Goal: Task Accomplishment & Management: Manage account settings

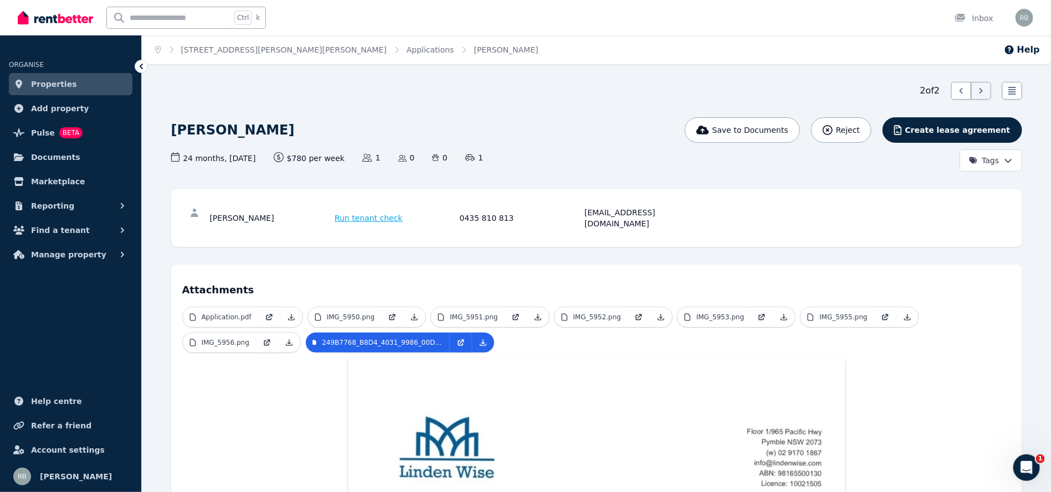
click at [89, 78] on link "Properties" at bounding box center [71, 84] width 124 height 22
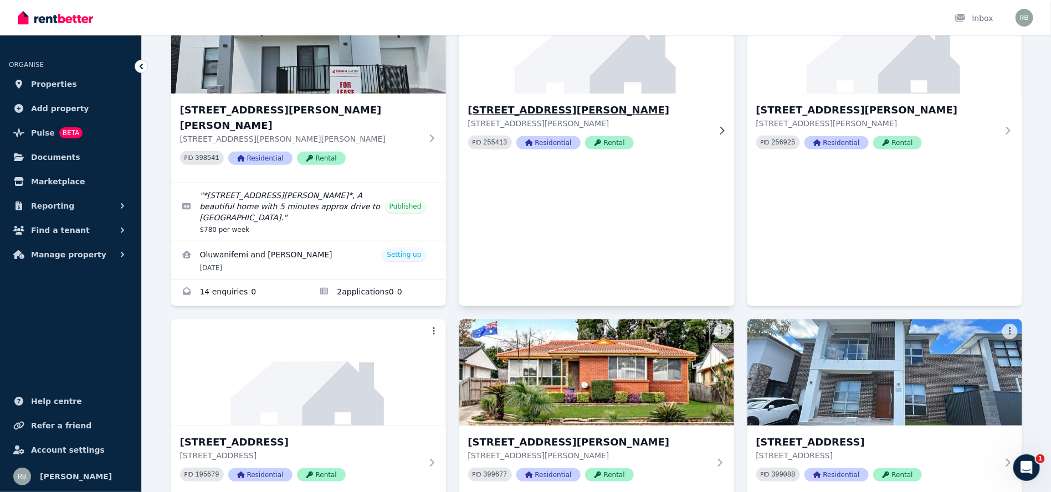
scroll to position [249, 0]
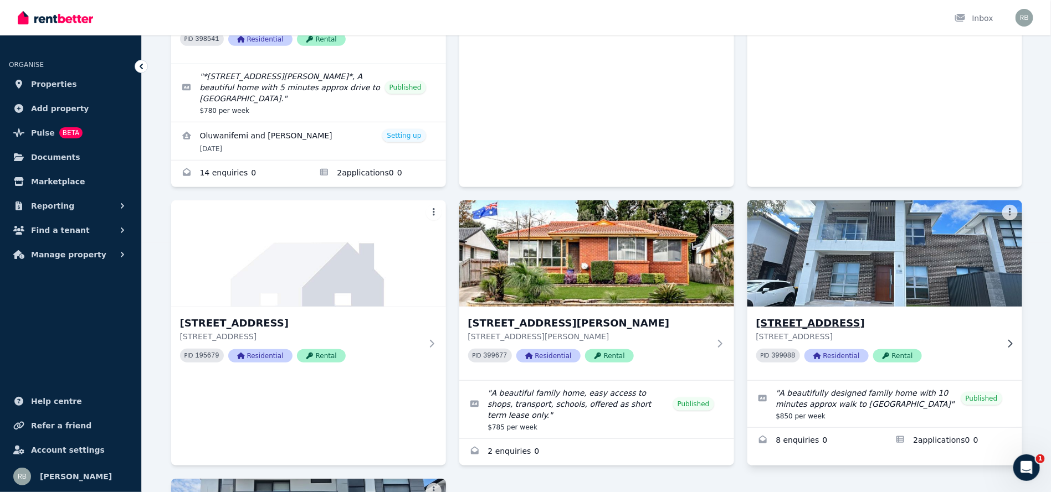
click at [894, 245] on img at bounding box center [884, 254] width 289 height 112
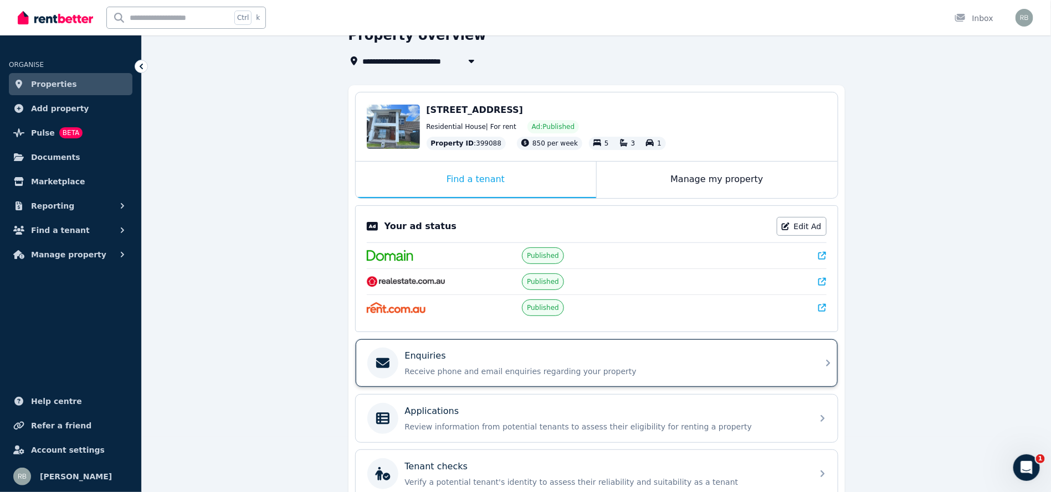
scroll to position [83, 0]
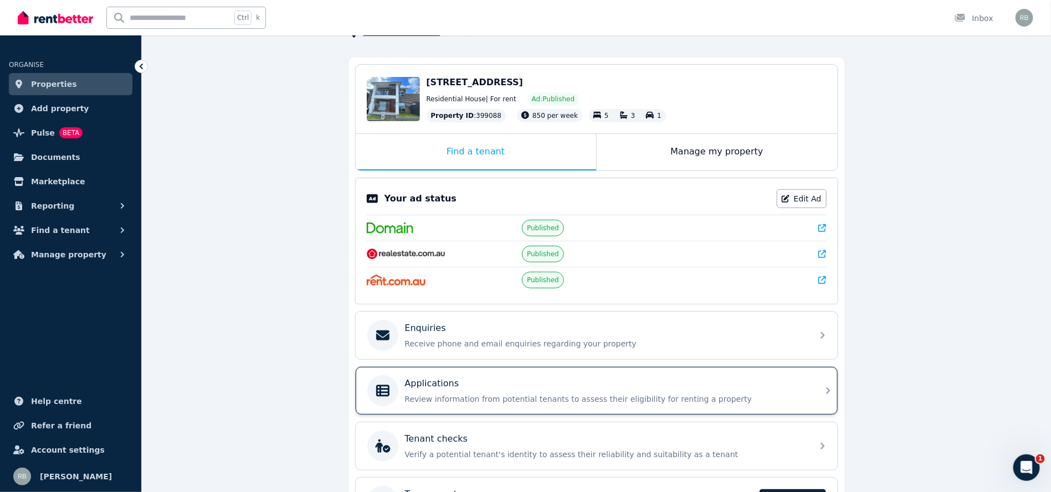
click at [558, 394] on p "Review information from potential tenants to assess their eligibility for renti…" at bounding box center [605, 399] width 401 height 11
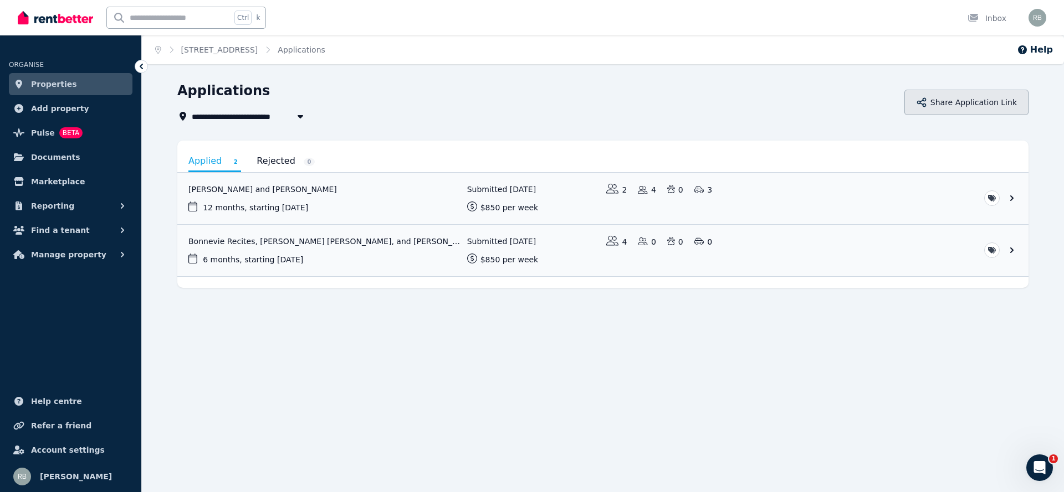
click at [997, 95] on button "Share Application Link" at bounding box center [966, 102] width 124 height 25
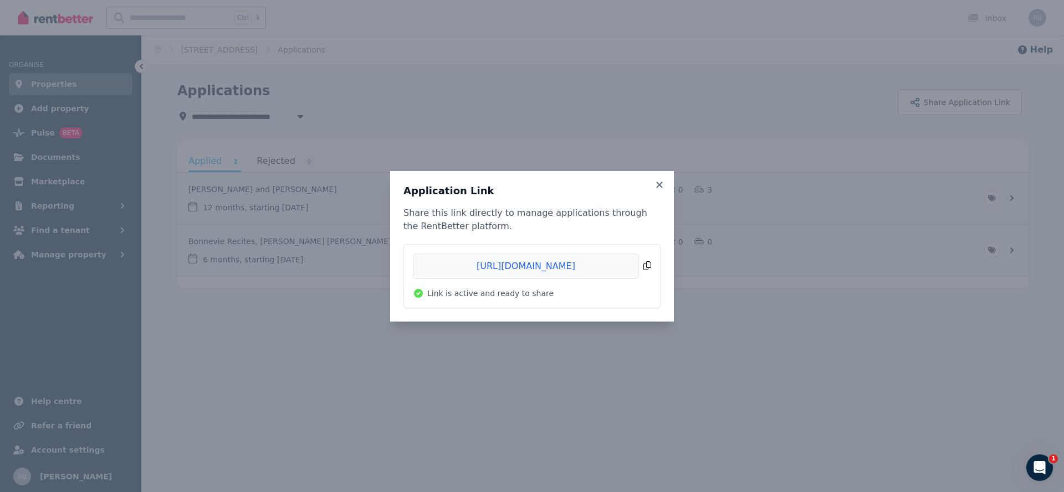
click at [650, 264] on span "Copied!" at bounding box center [532, 266] width 238 height 25
click at [660, 183] on icon at bounding box center [659, 185] width 6 height 6
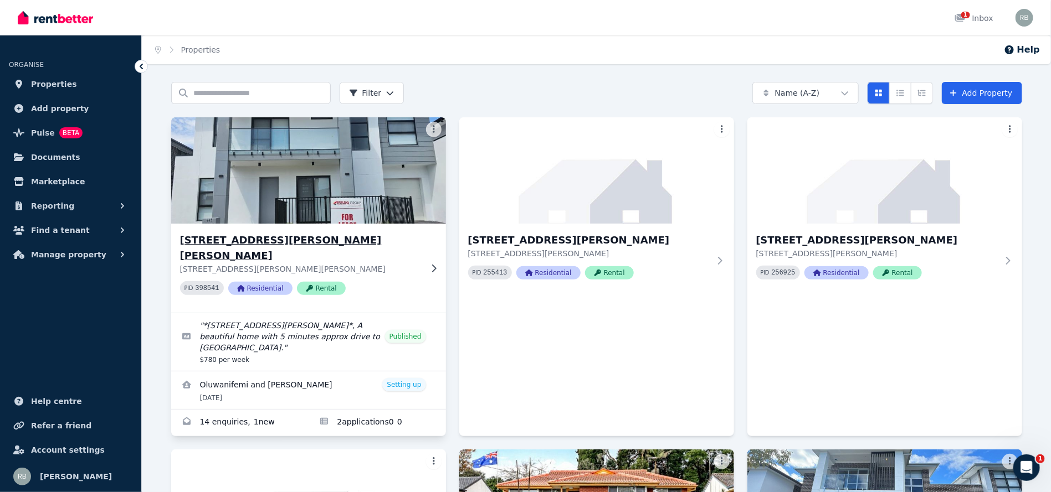
click at [410, 281] on div "PID 398541 Residential Rental" at bounding box center [301, 288] width 242 height 14
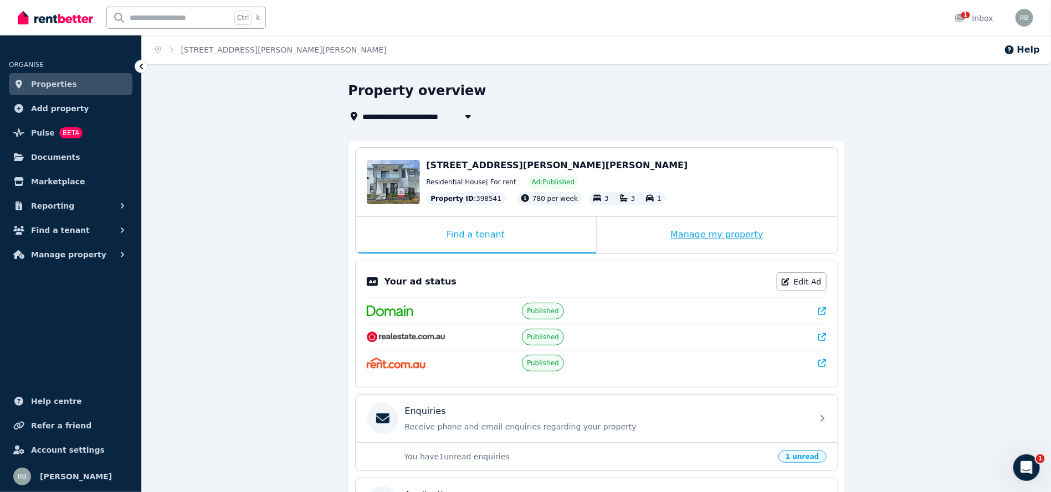
click at [732, 233] on div "Manage my property" at bounding box center [717, 235] width 241 height 37
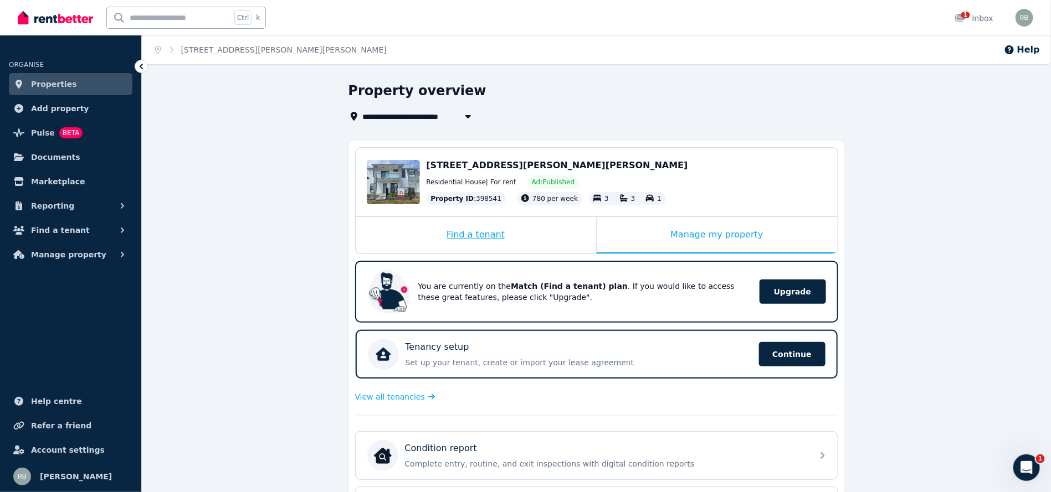
click at [583, 231] on div "Find a tenant" at bounding box center [476, 235] width 240 height 37
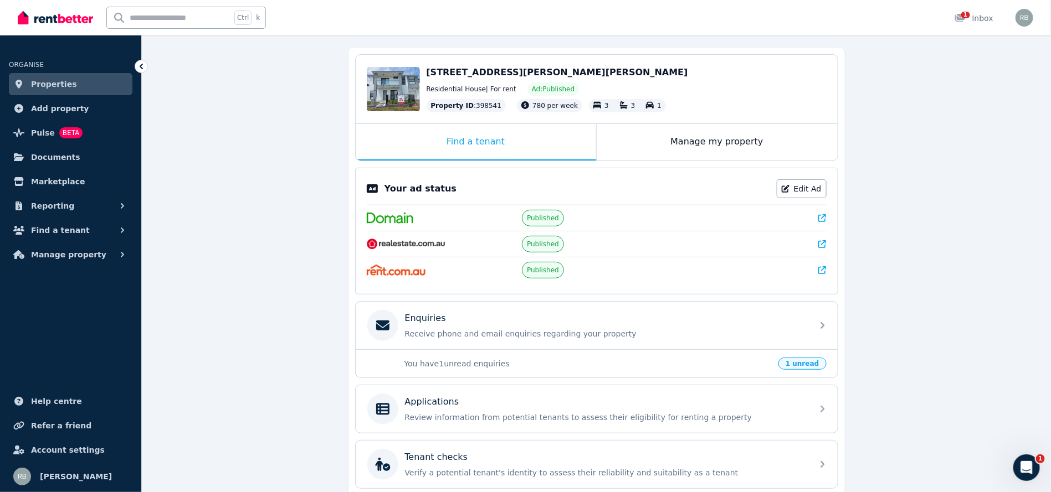
scroll to position [188, 0]
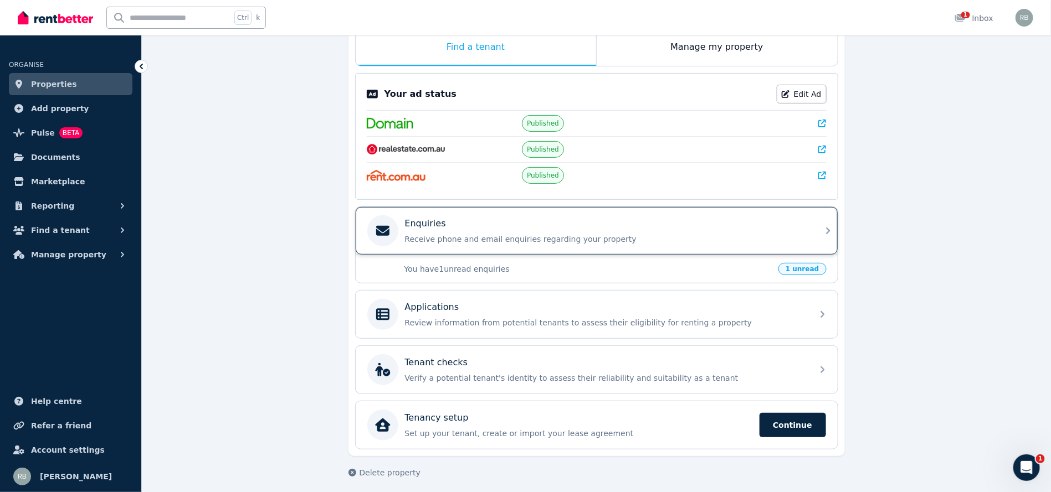
click at [814, 231] on div "Enquiries Receive phone and email enquiries regarding your property" at bounding box center [597, 231] width 482 height 48
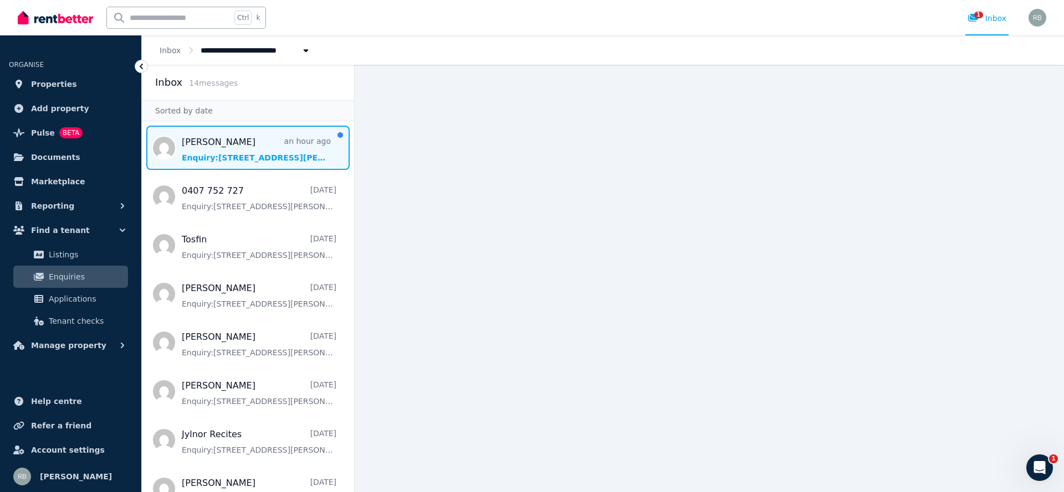
click at [244, 146] on span "Message list" at bounding box center [248, 148] width 212 height 44
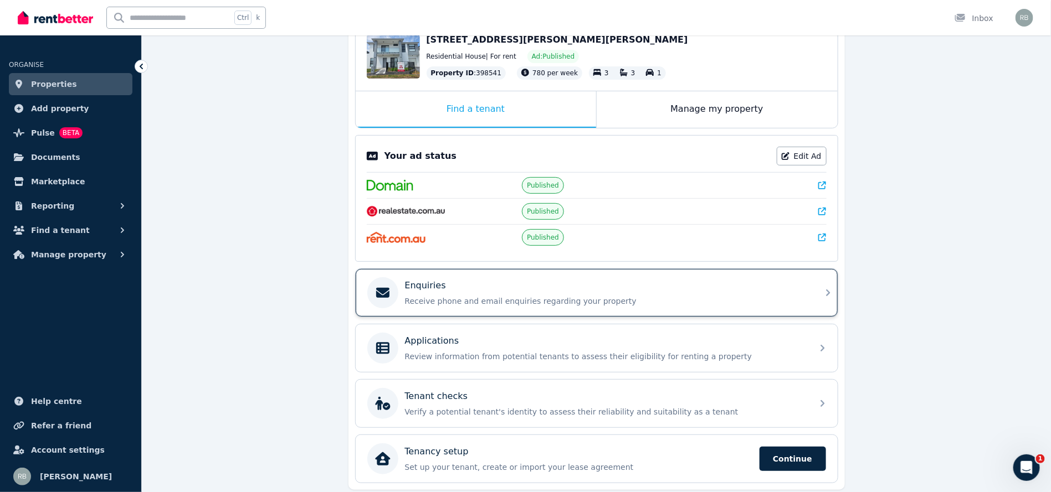
scroll to position [160, 0]
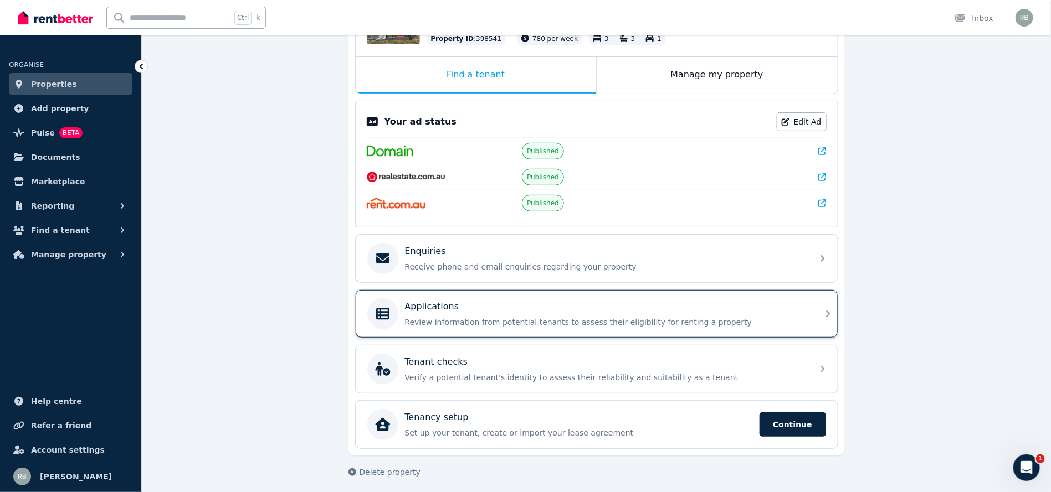
click at [523, 317] on p "Review information from potential tenants to assess their eligibility for renti…" at bounding box center [605, 322] width 401 height 11
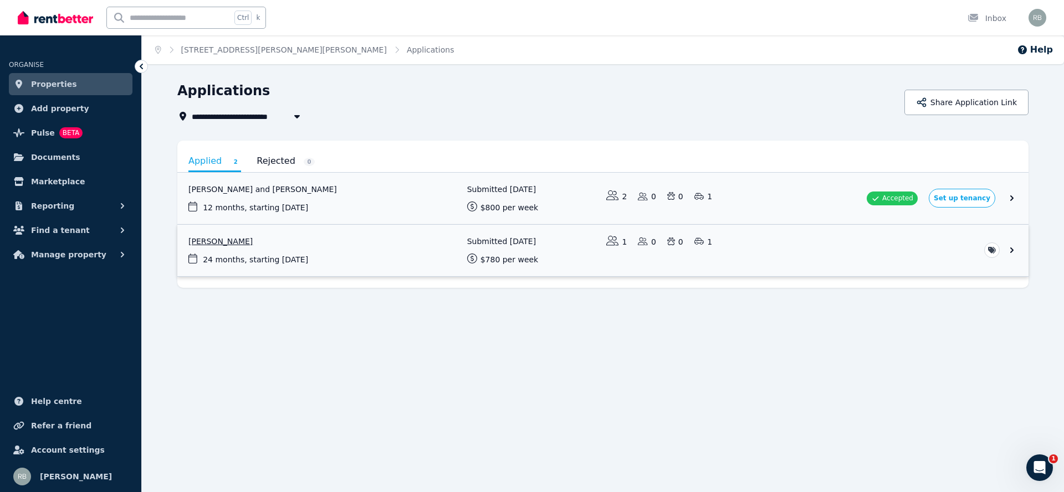
click at [339, 245] on link "View application: Aaliyah Epere" at bounding box center [602, 251] width 851 height 52
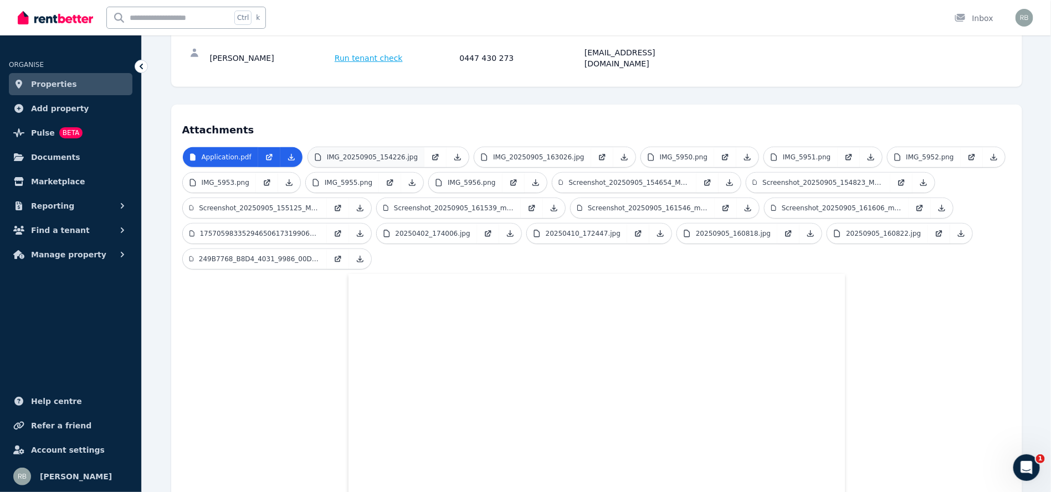
scroll to position [220, 0]
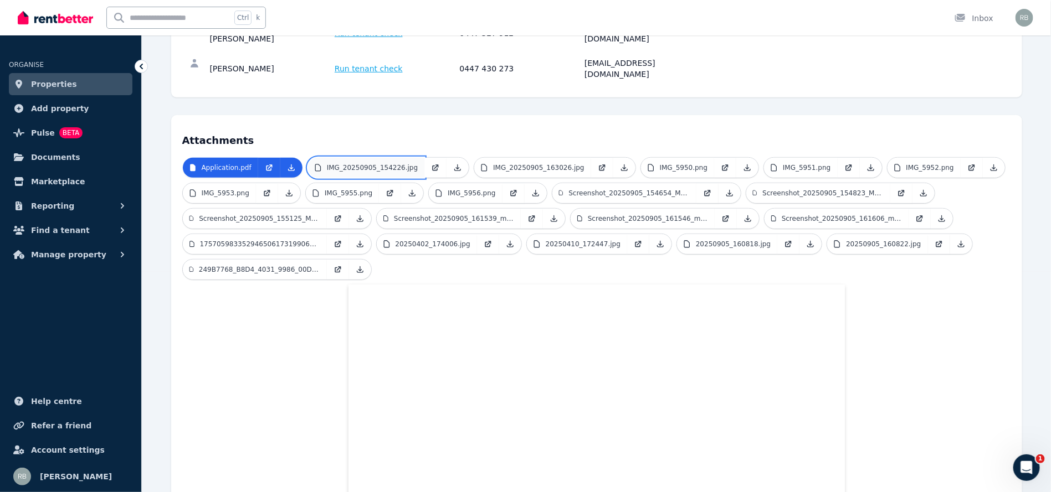
click at [336, 163] on p "IMG_20250905_154226.jpg" at bounding box center [372, 167] width 91 height 9
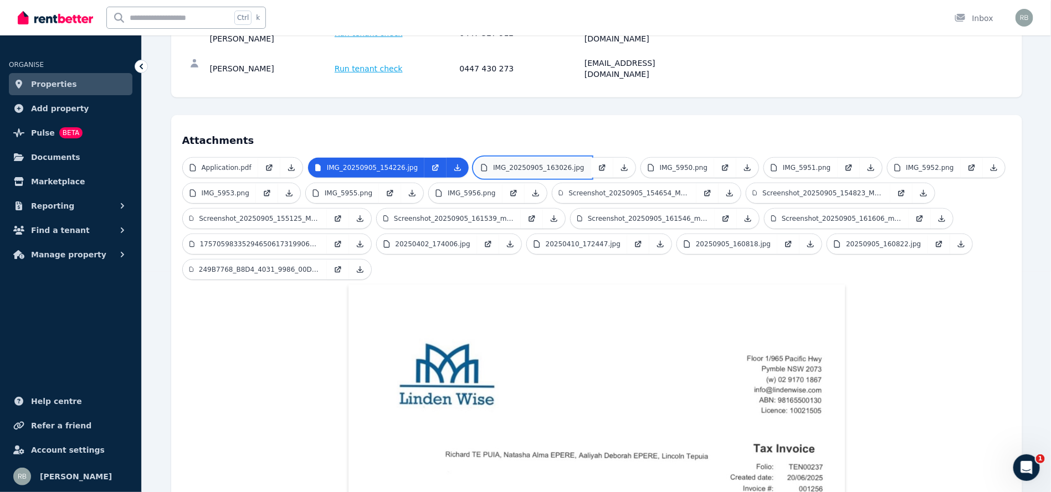
click at [521, 158] on link "IMG_20250905_163026.jpg" at bounding box center [532, 168] width 116 height 20
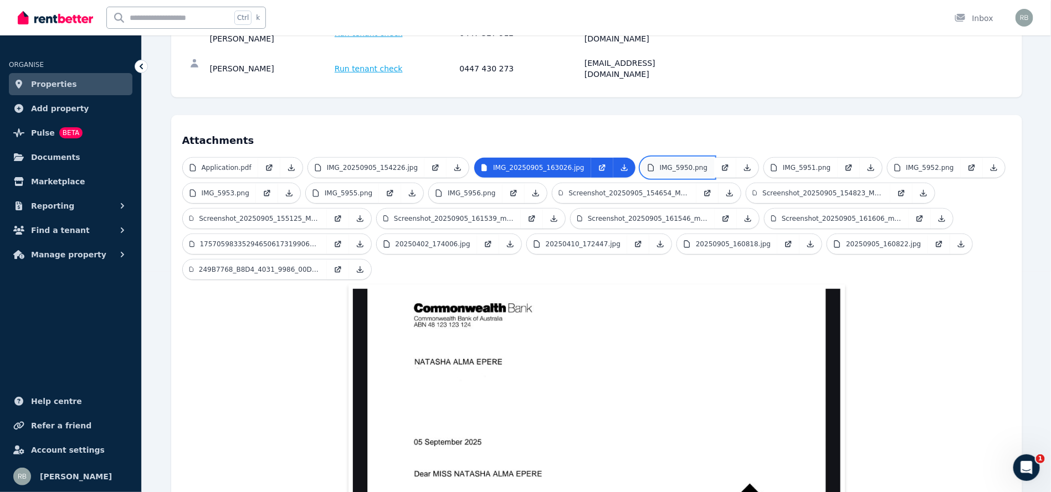
click at [661, 158] on link "IMG_5950.png" at bounding box center [677, 168] width 73 height 20
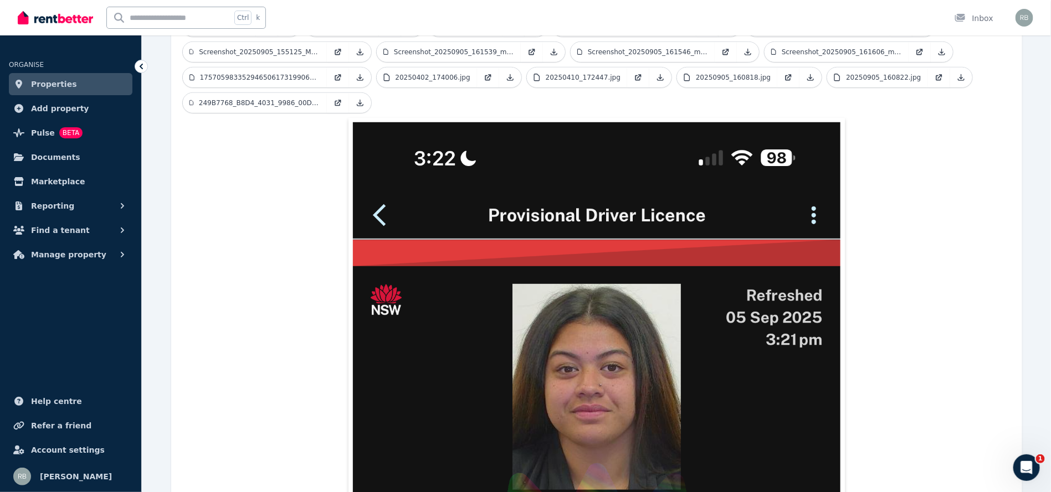
scroll to position [304, 0]
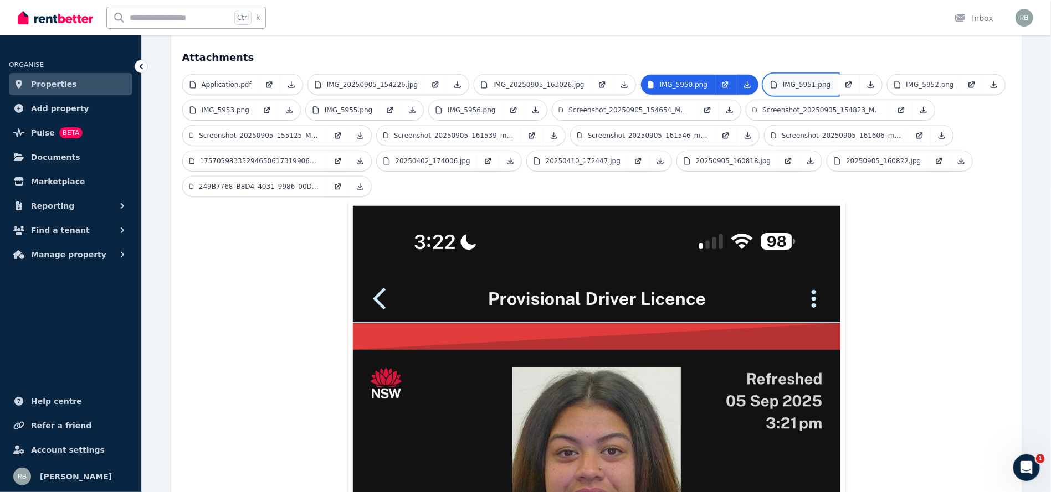
click at [784, 80] on p "IMG_5951.png" at bounding box center [807, 84] width 48 height 9
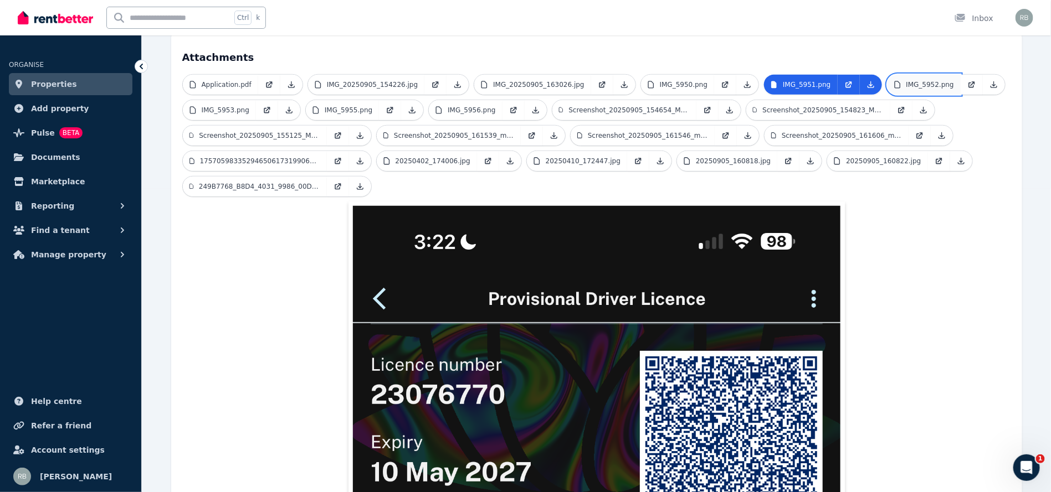
click at [906, 80] on p "IMG_5952.png" at bounding box center [930, 84] width 48 height 9
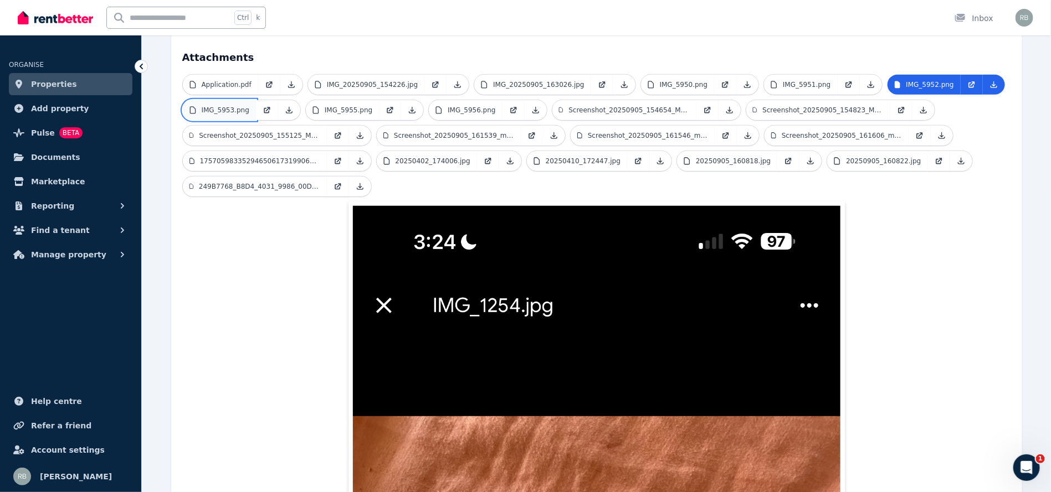
click at [204, 106] on p "IMG_5953.png" at bounding box center [226, 110] width 48 height 9
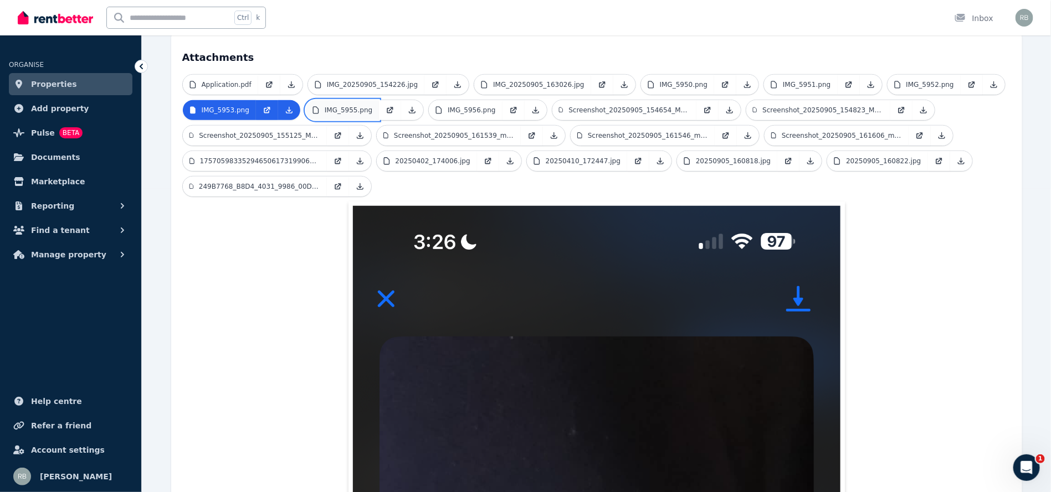
click at [332, 106] on p "IMG_5955.png" at bounding box center [349, 110] width 48 height 9
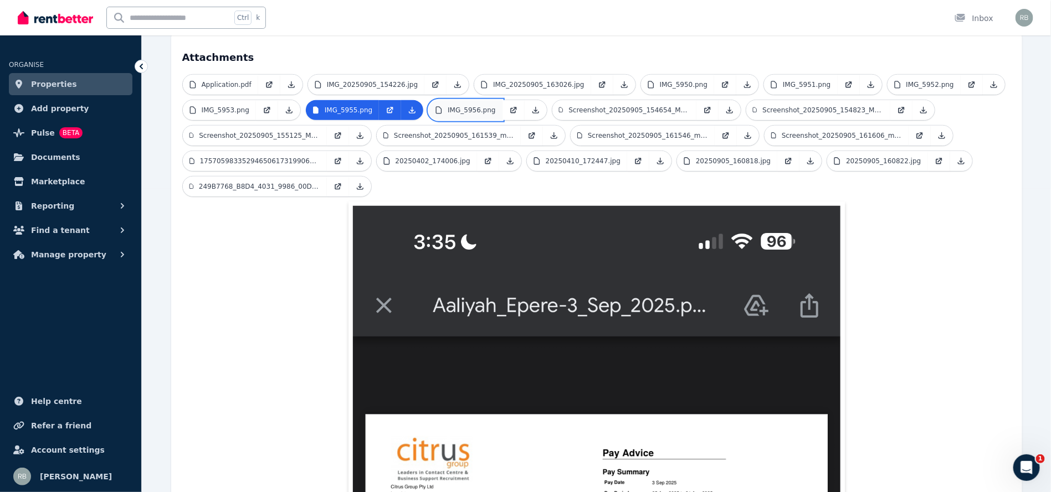
click at [447, 100] on link "IMG_5956.png" at bounding box center [465, 110] width 73 height 20
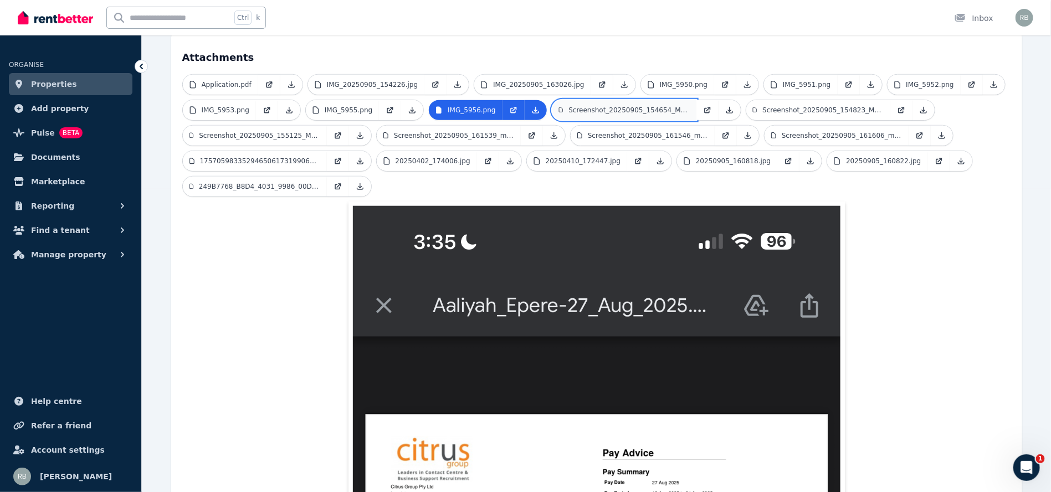
click at [578, 106] on p "Screenshot_20250905_154654_M365_Copilot.jpg" at bounding box center [628, 110] width 121 height 9
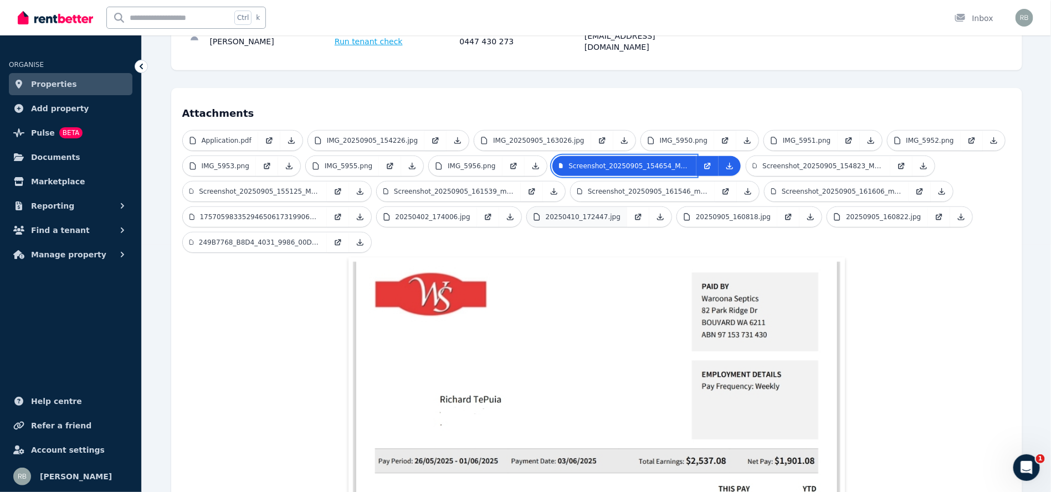
scroll to position [220, 0]
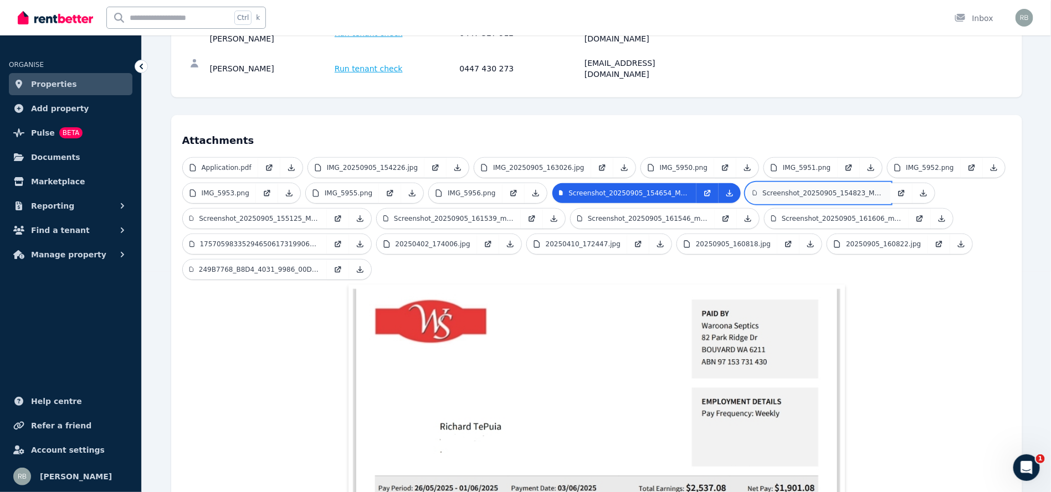
click at [772, 189] on p "Screenshot_20250905_154823_M365_Copilot.jpg" at bounding box center [822, 193] width 121 height 9
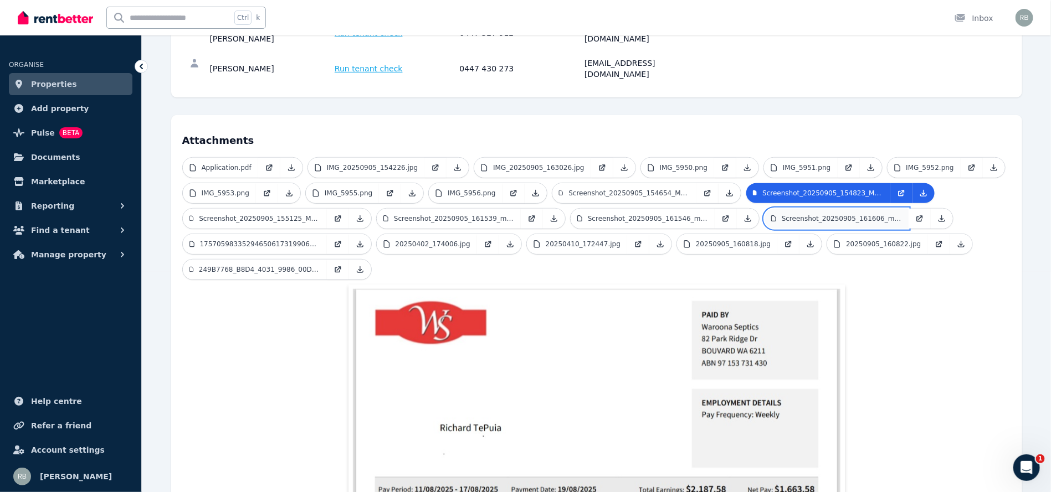
click at [820, 209] on link "Screenshot_20250905_161606_myGov.jpg" at bounding box center [836, 219] width 144 height 20
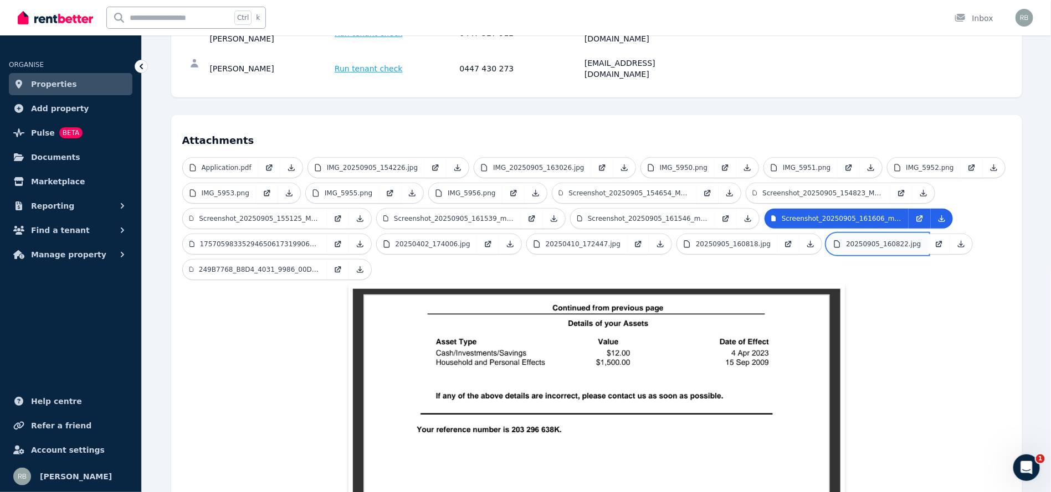
click at [836, 234] on link "20250905_160822.jpg" at bounding box center [877, 244] width 100 height 20
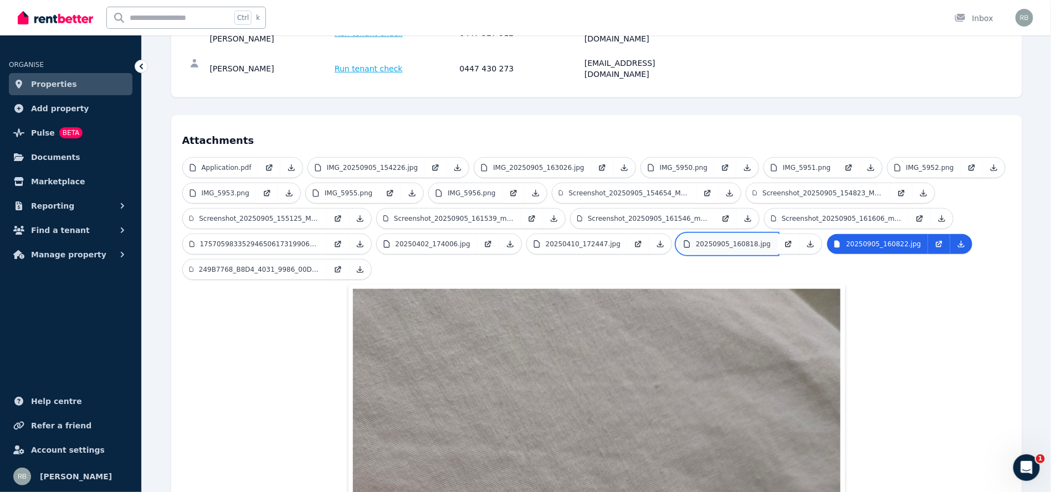
click at [701, 240] on p "20250905_160818.jpg" at bounding box center [733, 244] width 75 height 9
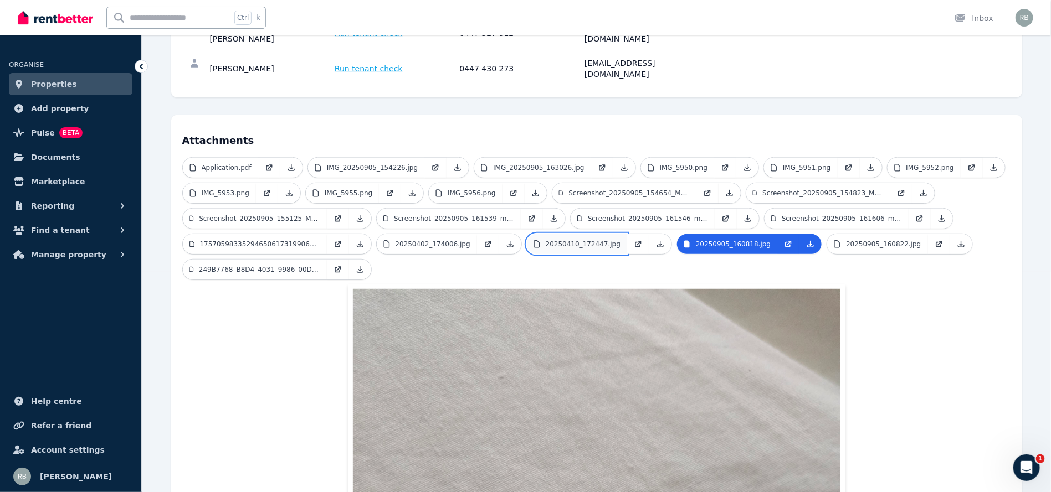
click at [538, 234] on link "20250410_172447.jpg" at bounding box center [577, 244] width 100 height 20
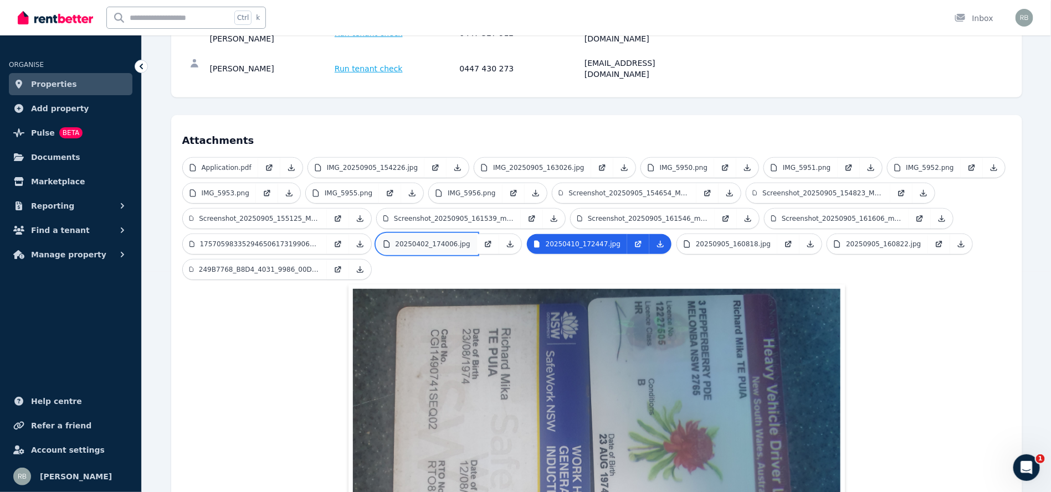
click at [434, 234] on link "20250402_174006.jpg" at bounding box center [427, 244] width 100 height 20
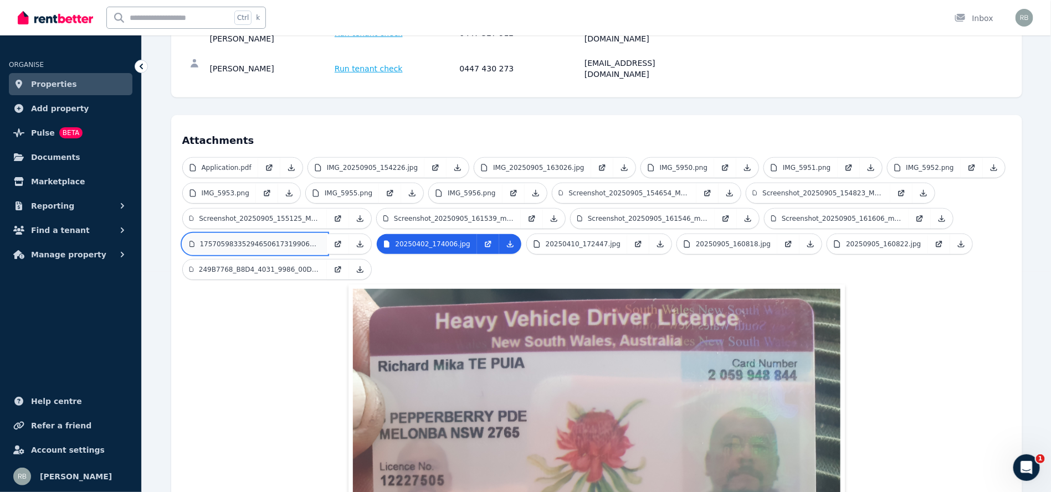
click at [193, 240] on icon at bounding box center [191, 244] width 7 height 9
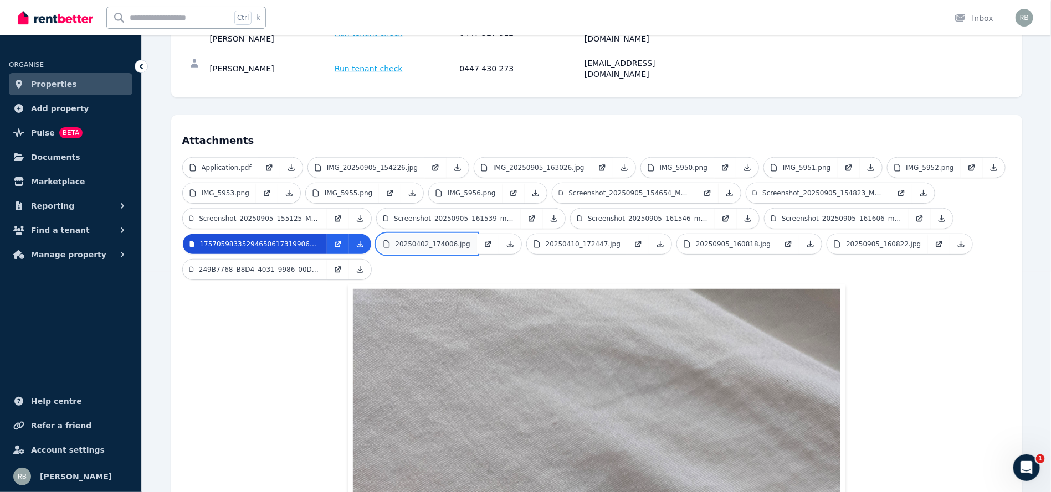
click at [445, 240] on p "20250402_174006.jpg" at bounding box center [433, 244] width 75 height 9
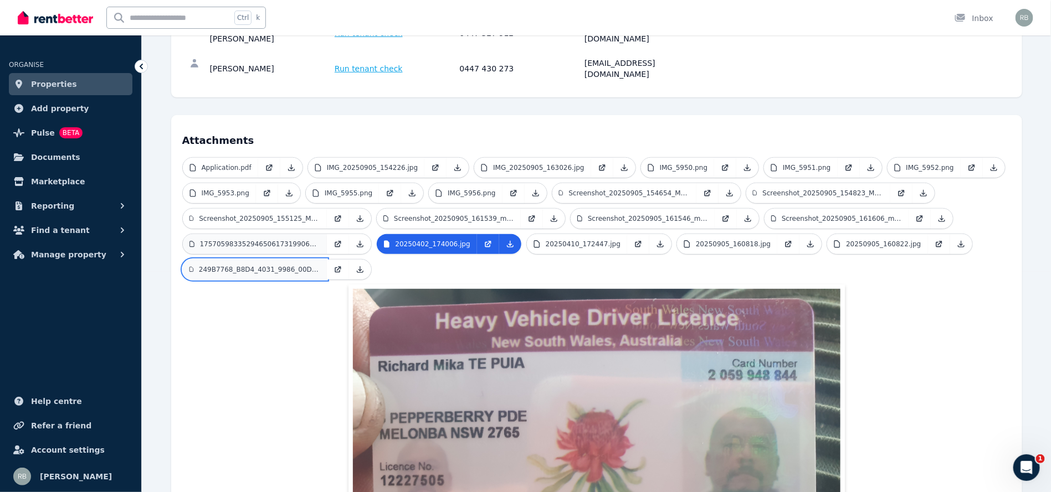
click at [270, 265] on p "249B7768_B8D4_4031_9986_00D6ED8D9F6C.jpeg" at bounding box center [259, 269] width 121 height 9
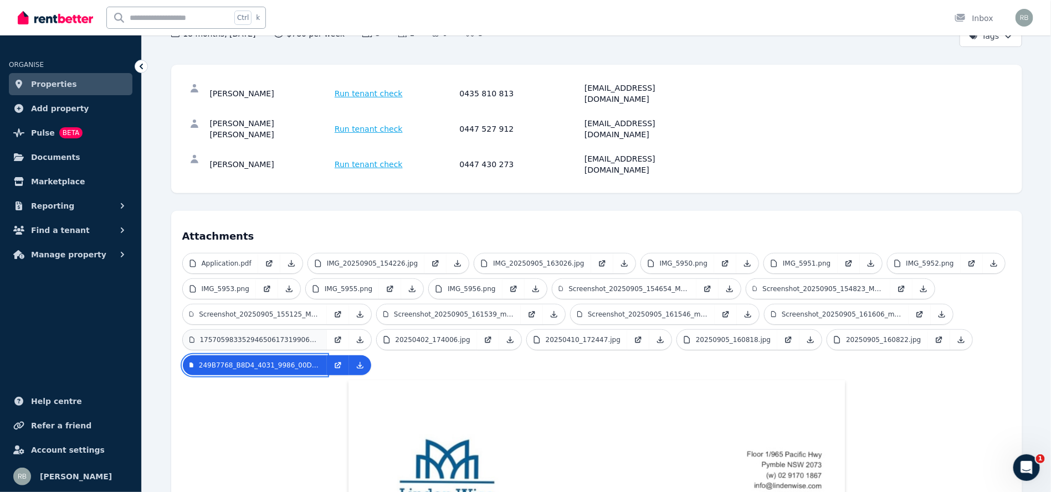
scroll to position [123, 0]
